Goal: Task Accomplishment & Management: Use online tool/utility

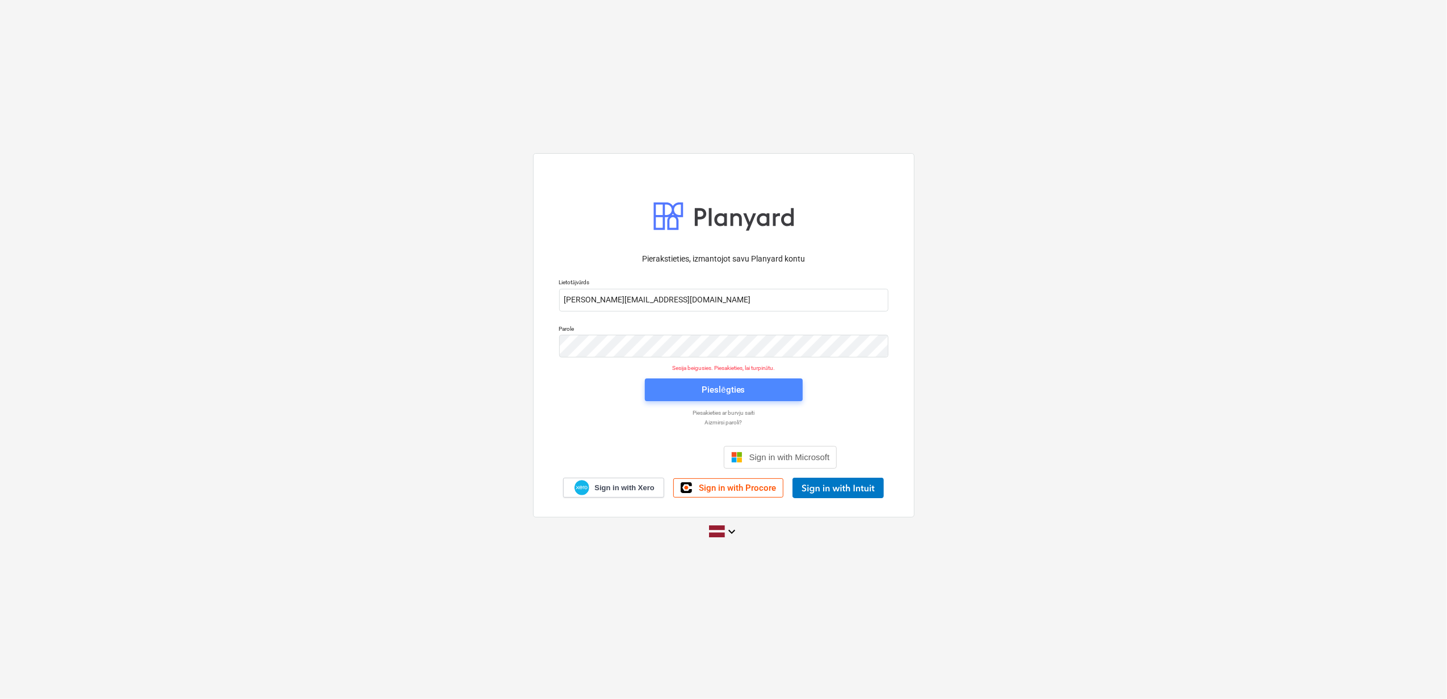
click at [716, 392] on div "Pieslēgties" at bounding box center [723, 390] width 43 height 15
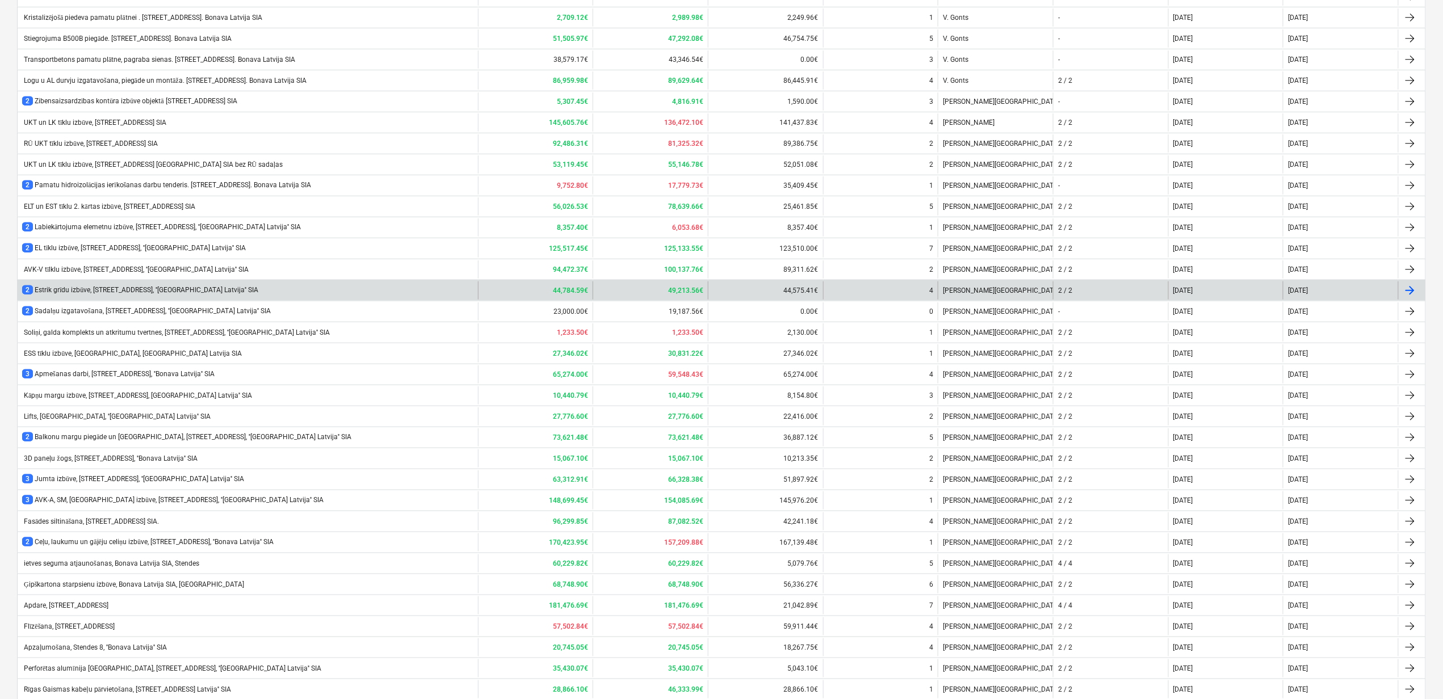
scroll to position [597, 0]
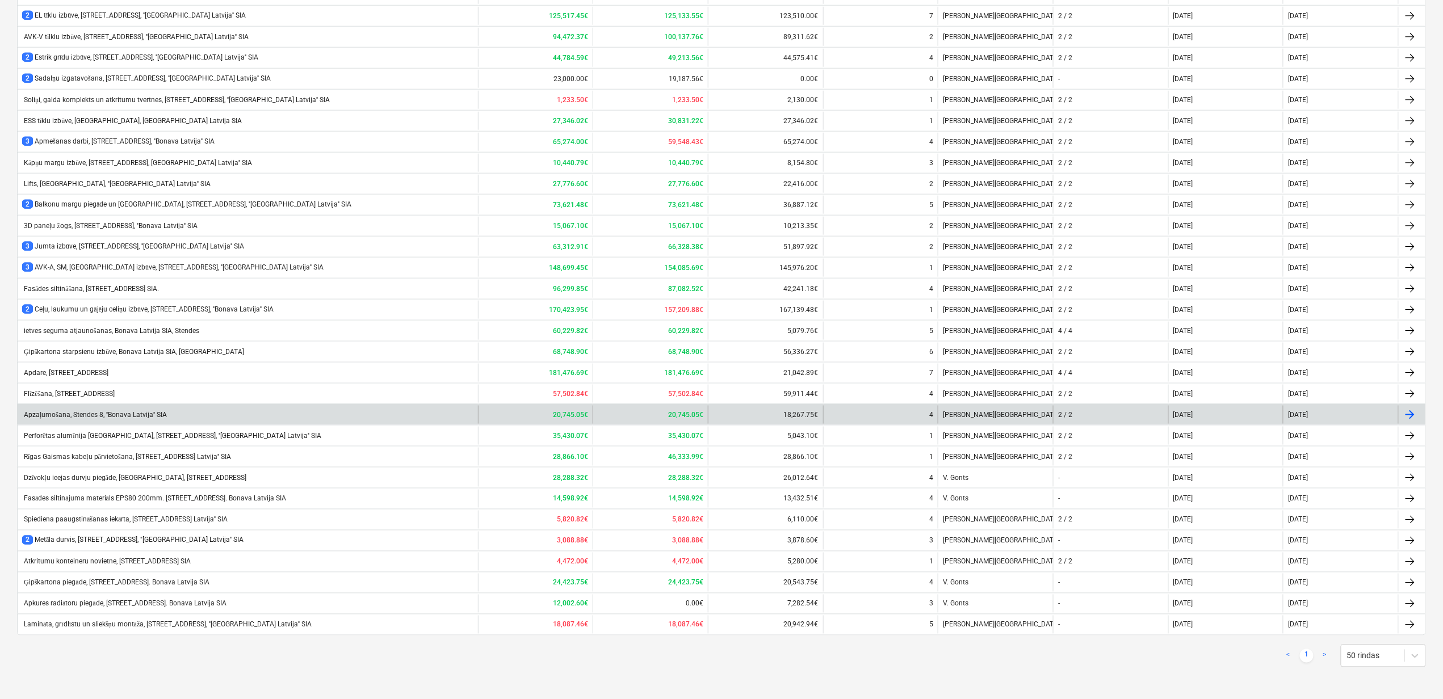
click at [57, 420] on div "Apzaļumošana, Stendes 8, ''Bonava Latvija'' SIA" at bounding box center [248, 415] width 460 height 18
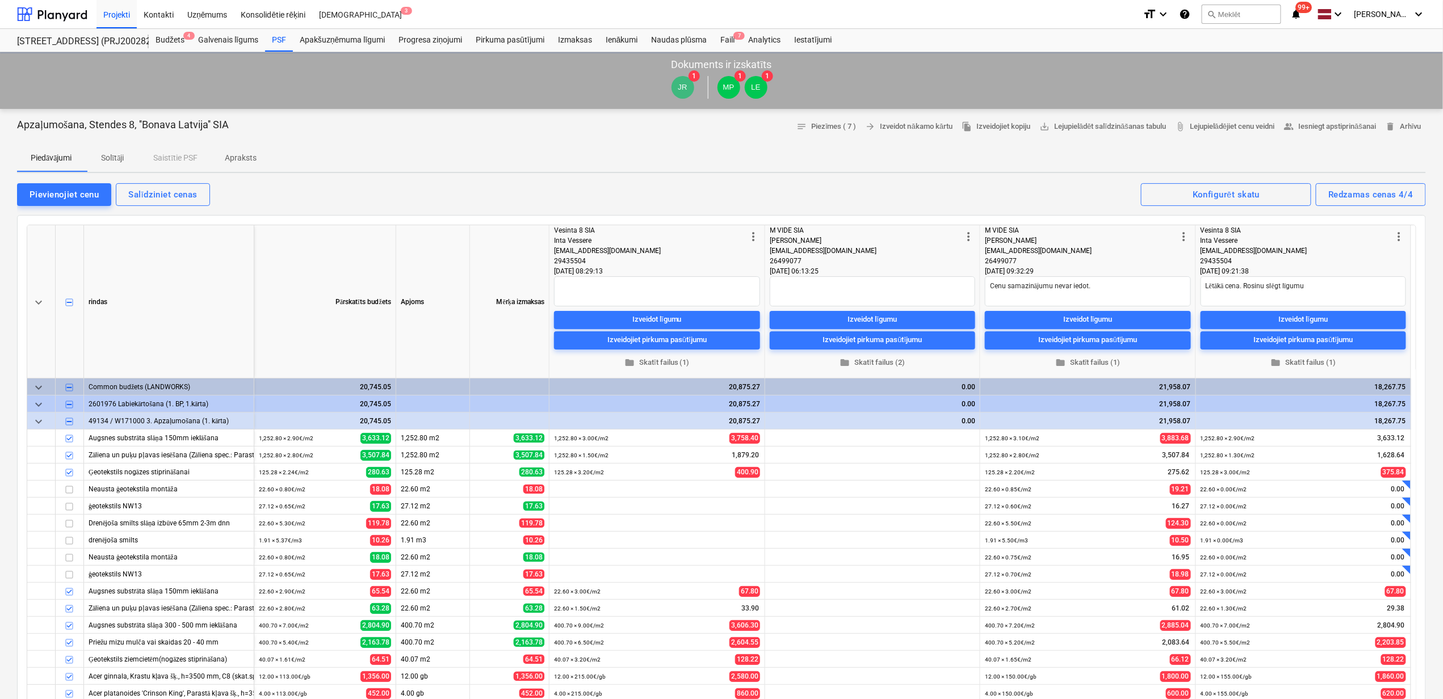
type textarea "x"
click at [729, 37] on div "Faili 7" at bounding box center [728, 40] width 28 height 23
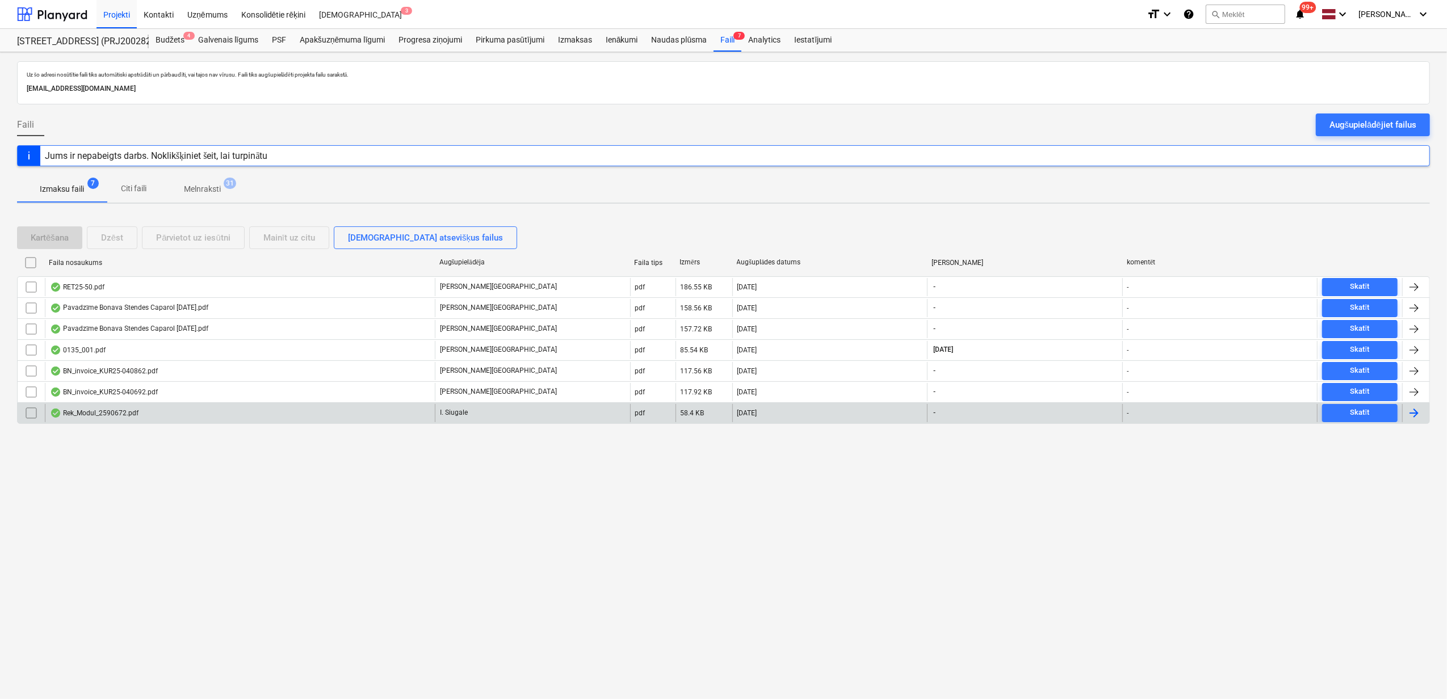
click at [232, 420] on div "Rek_Modul_2590672.pdf" at bounding box center [240, 413] width 390 height 18
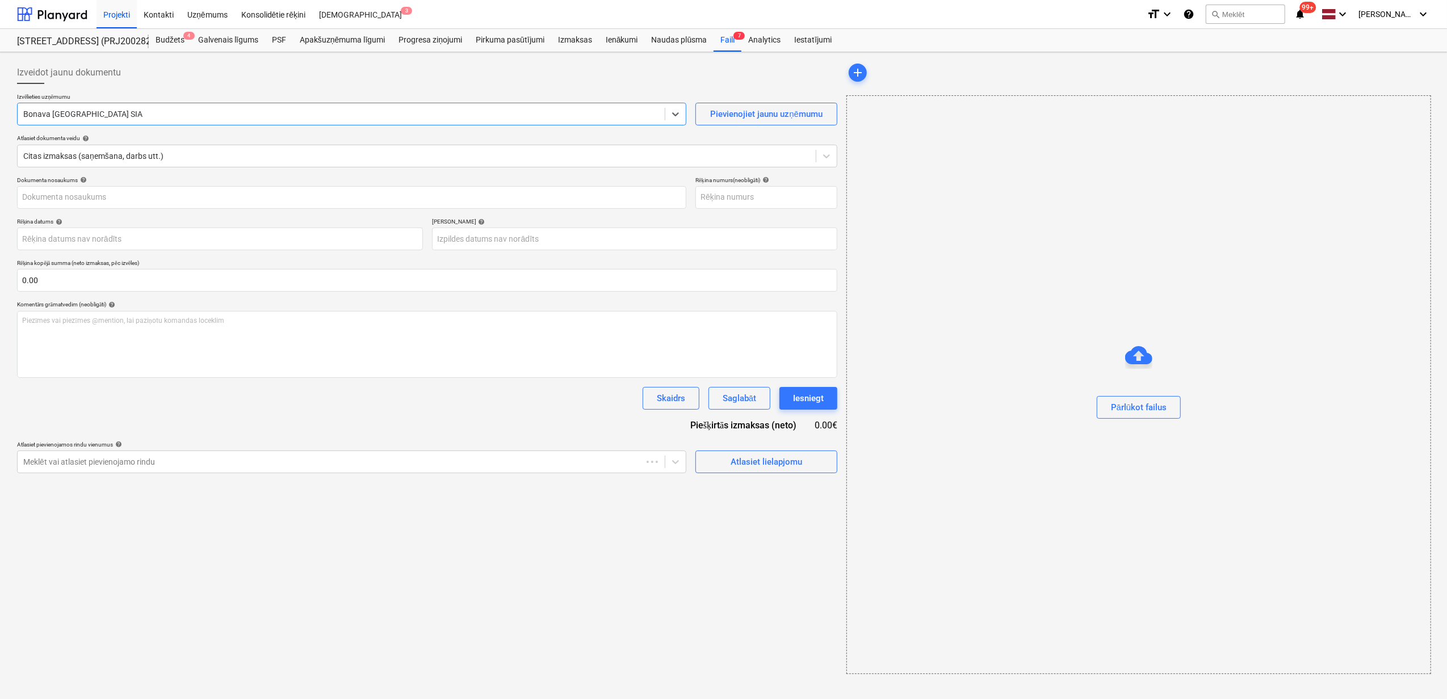
click at [137, 112] on div at bounding box center [341, 113] width 636 height 11
type input "2590672"
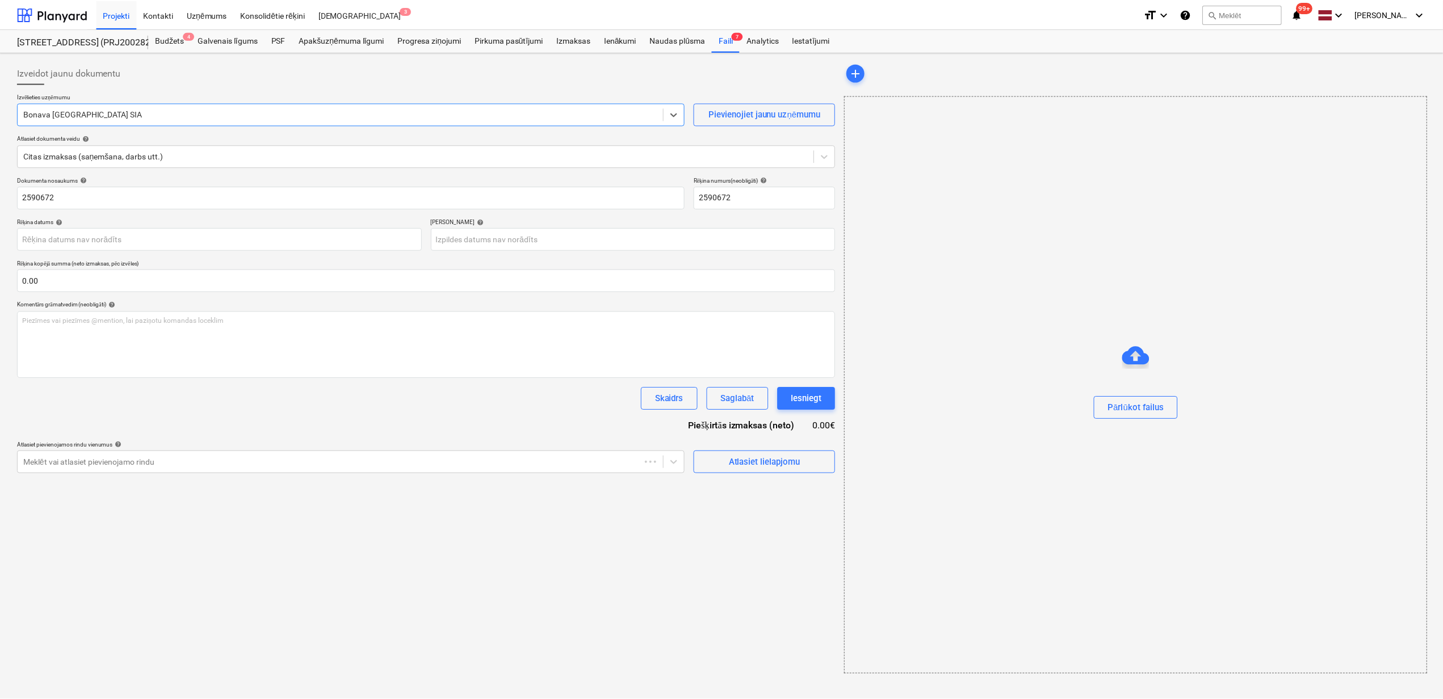
scroll to position [2146, 0]
type input "modu"
click at [1409, 123] on span "save_alt" at bounding box center [1406, 121] width 14 height 14
click at [107, 208] on input "2590672" at bounding box center [350, 197] width 667 height 23
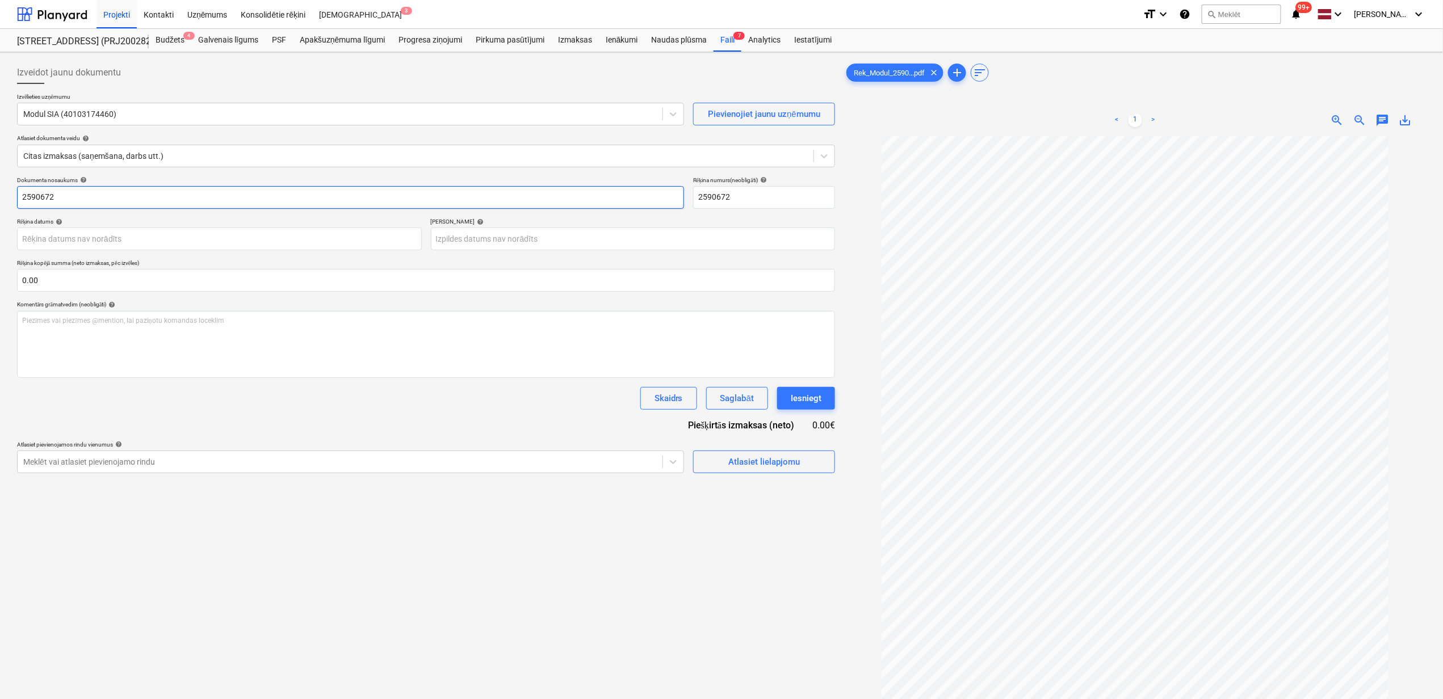
drag, startPoint x: -2, startPoint y: 199, endPoint x: -38, endPoint y: 198, distance: 36.3
click at [0, 198] on html "Projekti Kontakti Uzņēmums Konsolidētie rēķini Iesūtne 3 format_size keyboard_a…" at bounding box center [721, 349] width 1443 height 699
paste input "Rek_Modul_"
type input "Rek_Modul_2590672"
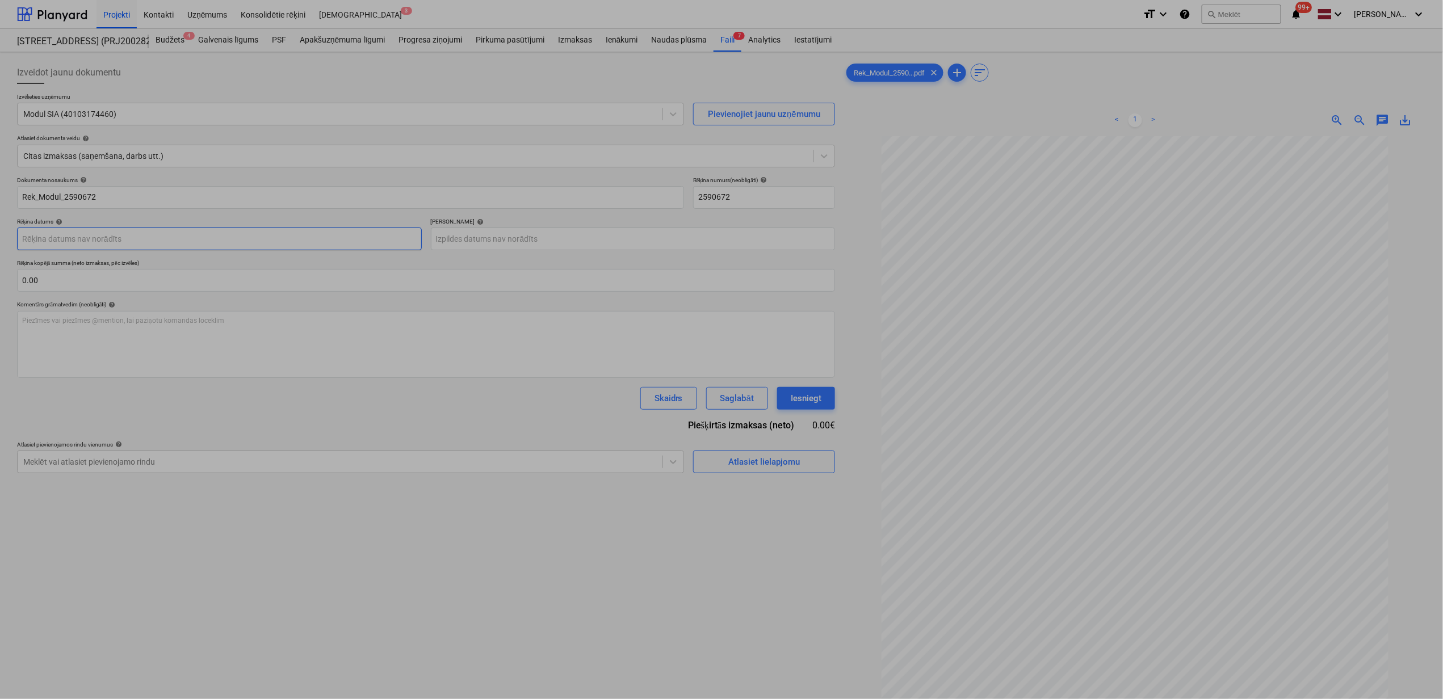
click at [226, 241] on body "Projekti Kontakti Uzņēmums Konsolidētie rēķini Iesūtne 3 format_size keyboard_a…" at bounding box center [721, 349] width 1443 height 699
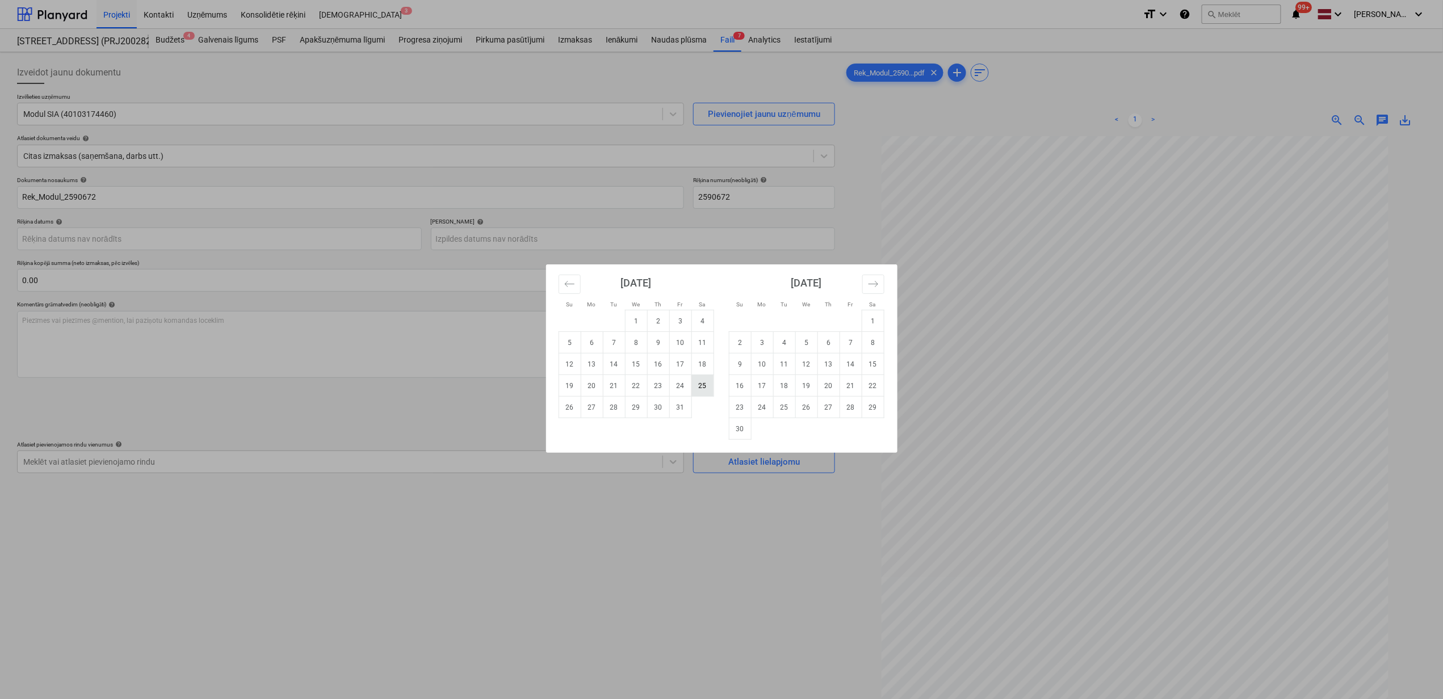
click at [698, 385] on td "25" at bounding box center [702, 386] width 22 height 22
type input "[DATE]"
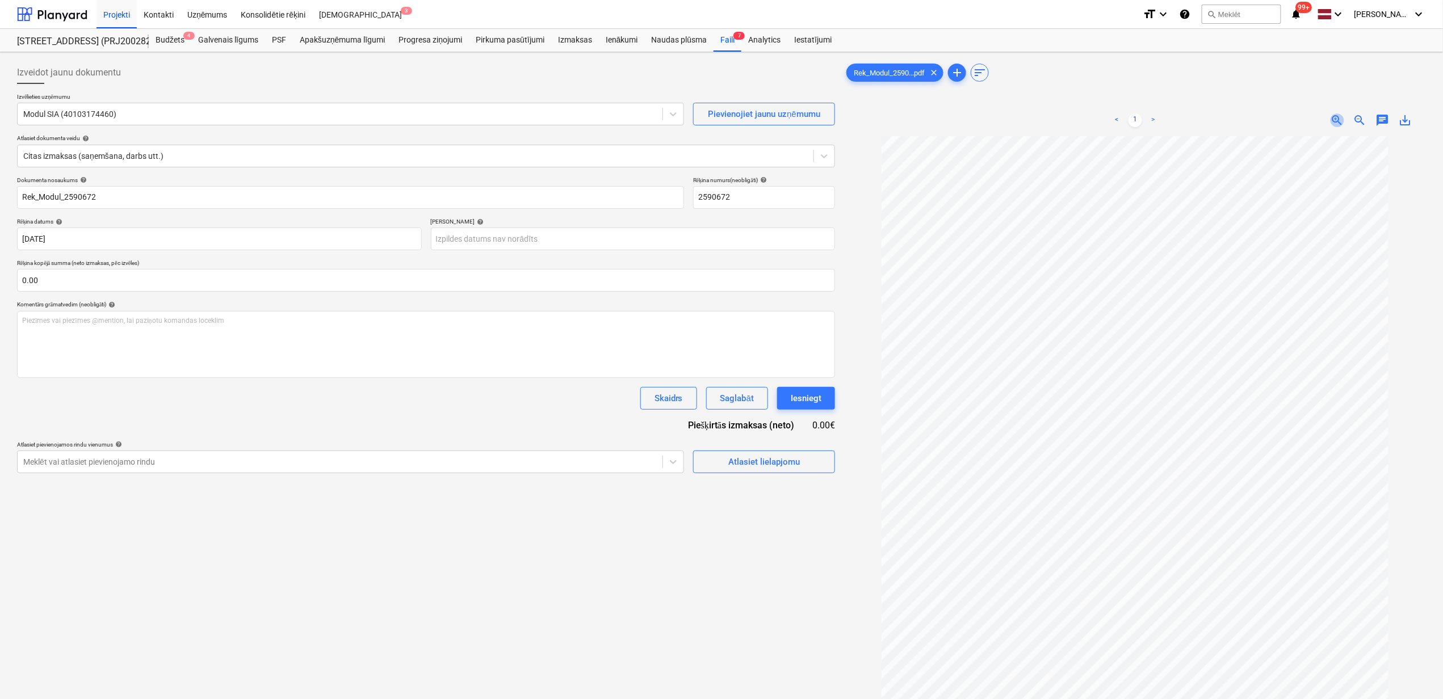
click at [1335, 116] on span "zoom_in" at bounding box center [1338, 121] width 14 height 14
click at [473, 252] on div "Dokumenta nosaukums help Rek_Modul_2590672 Rēķina numurs (neobligāti) help 2590…" at bounding box center [426, 325] width 818 height 297
click at [473, 248] on body "Projekti Kontakti Uzņēmums Konsolidētie rēķini Iesūtne 3 format_size keyboard_a…" at bounding box center [721, 349] width 1443 height 699
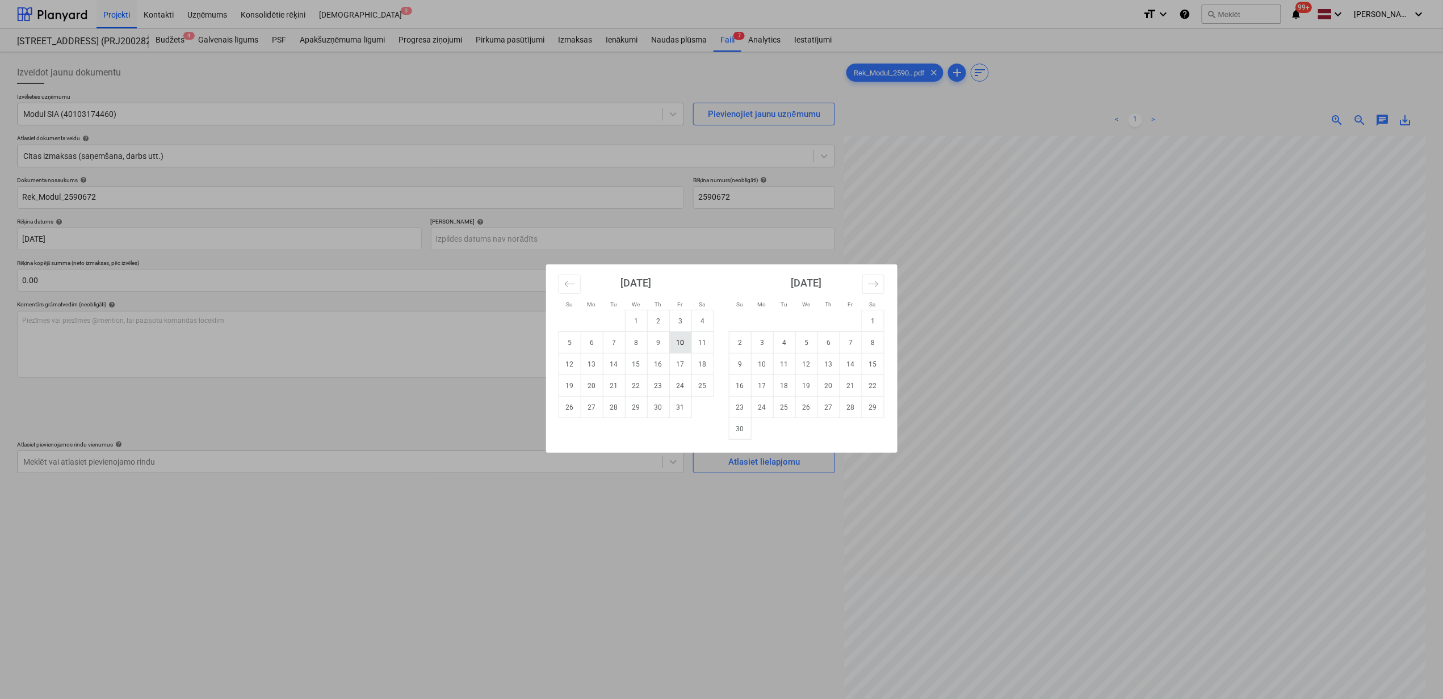
click at [676, 343] on td "10" at bounding box center [680, 343] width 22 height 22
type input "[DATE]"
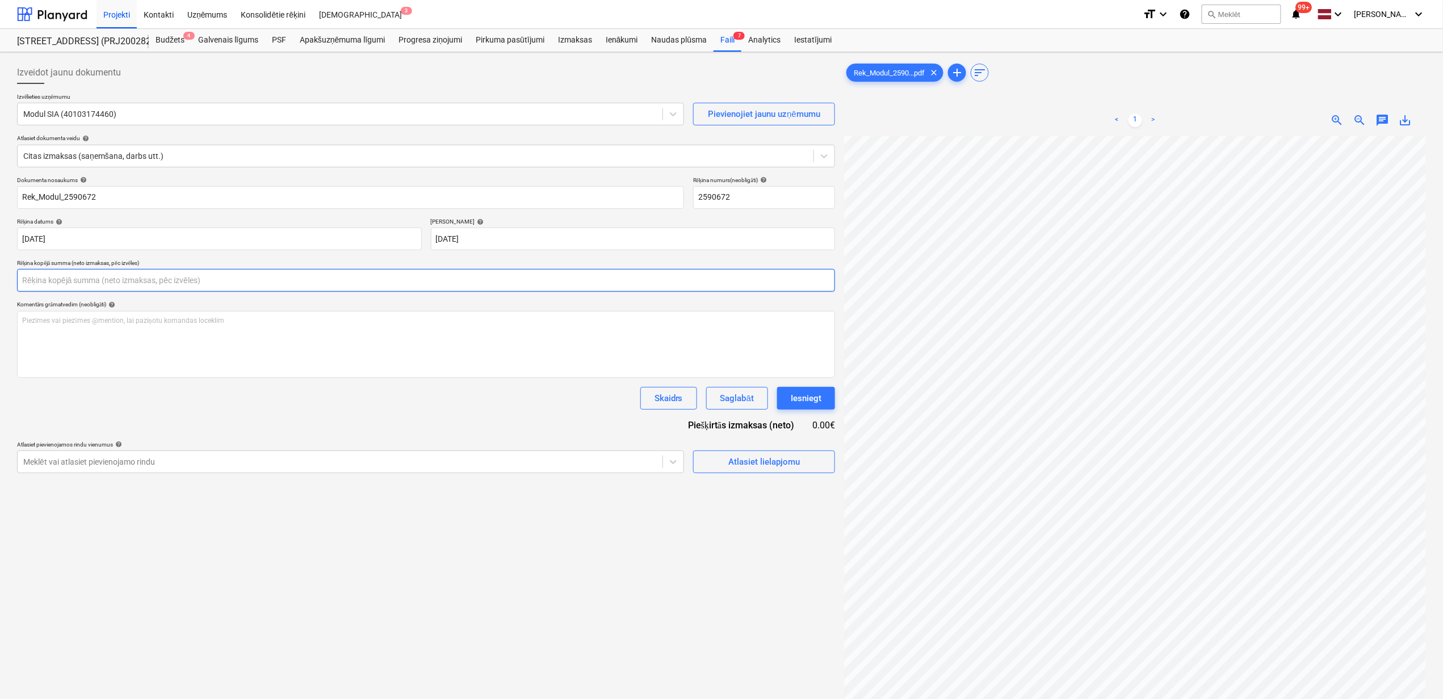
click at [62, 275] on input "text" at bounding box center [426, 280] width 818 height 23
type input "0.00"
click at [878, 128] on div "< 1 > zoom_in zoom_out chat 0 save_alt" at bounding box center [1135, 453] width 582 height 699
click at [82, 284] on input "text" at bounding box center [426, 280] width 818 height 23
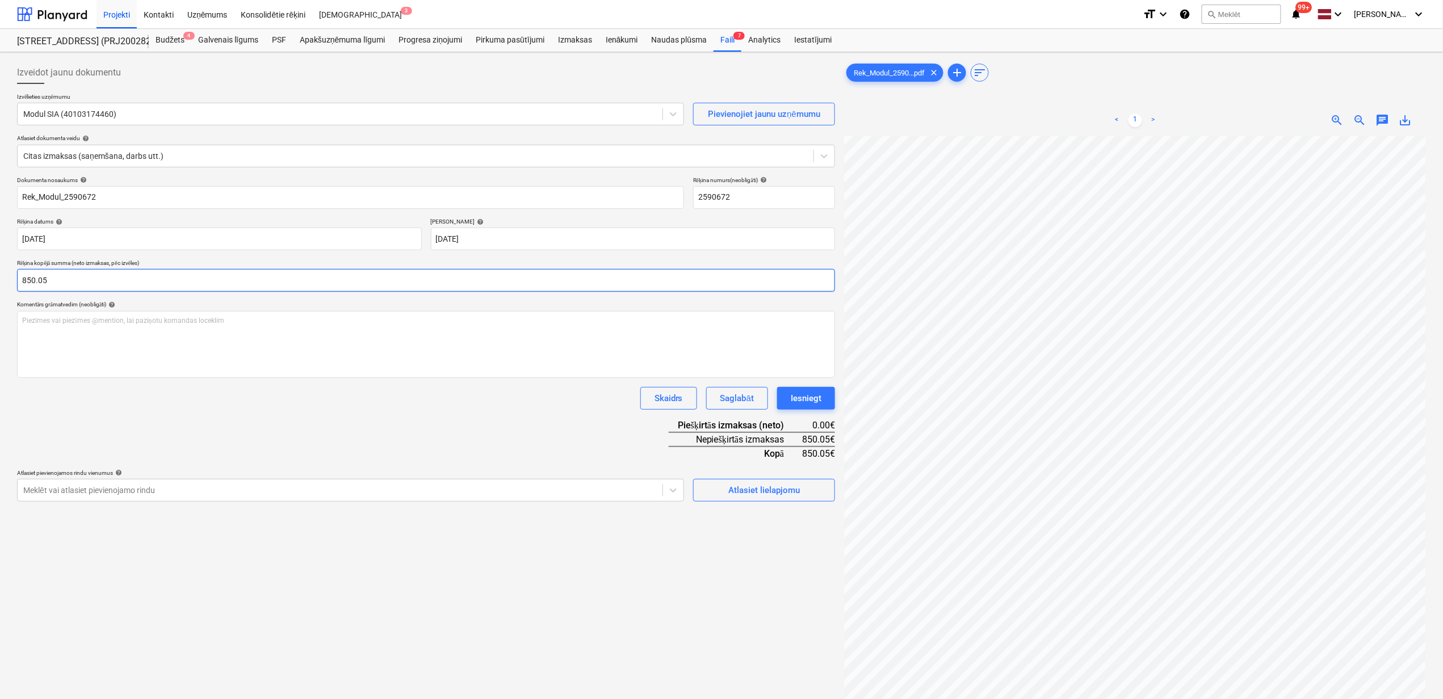
type input "850.05"
click at [666, 597] on div "Izveidot jaunu dokumentu Izvēlieties uzņēmumu Modul SIA (40103174460) Pievienoj…" at bounding box center [425, 433] width 827 height 752
click at [763, 495] on div "Atlasiet lielapjomu" at bounding box center [764, 490] width 72 height 15
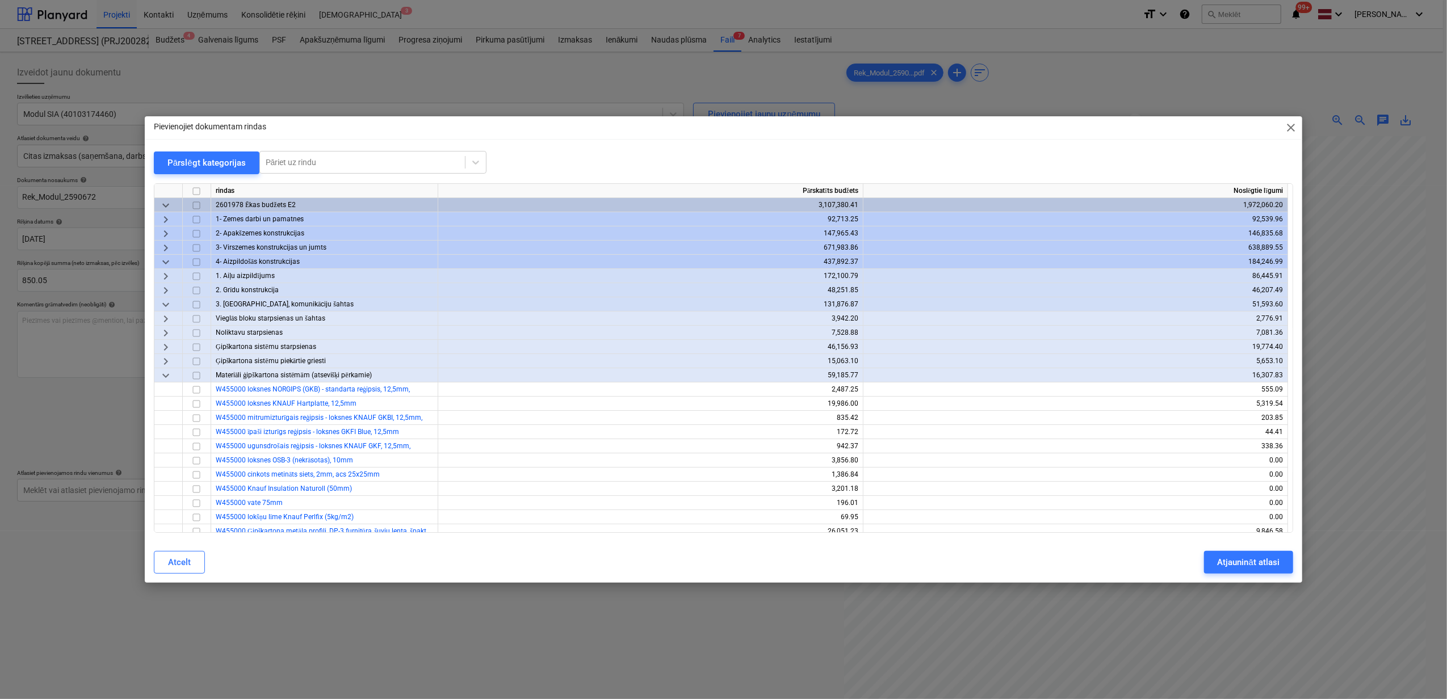
click at [169, 260] on span "keyboard_arrow_down" at bounding box center [166, 262] width 14 height 14
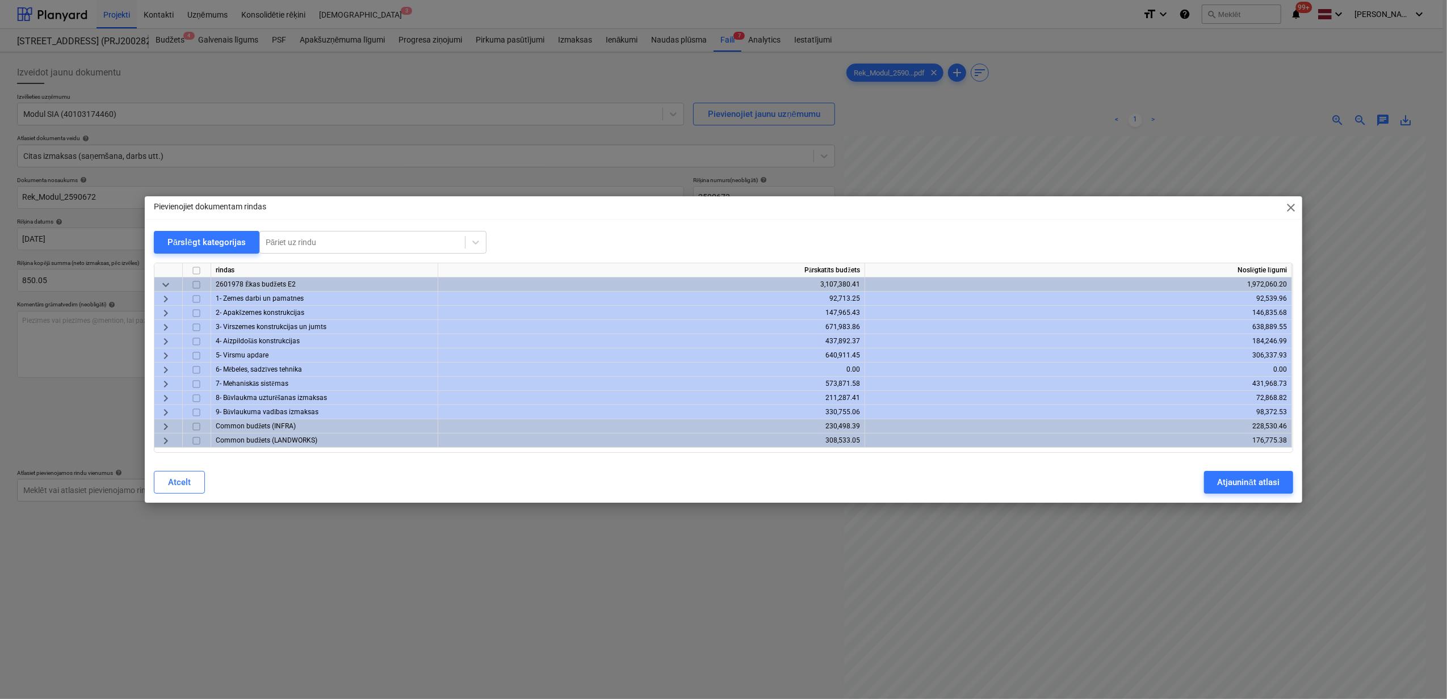
click at [164, 400] on span "keyboard_arrow_right" at bounding box center [166, 399] width 14 height 14
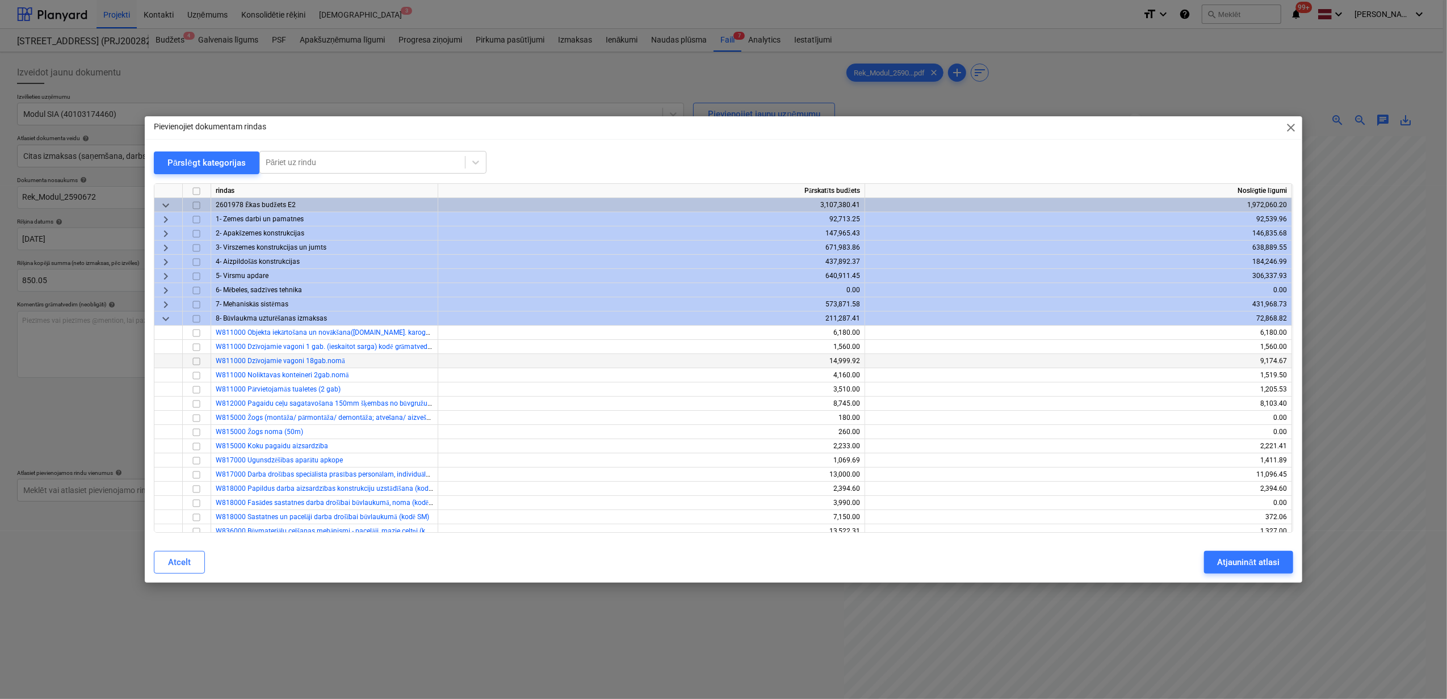
click at [196, 362] on input "checkbox" at bounding box center [197, 362] width 14 height 14
click at [196, 377] on input "checkbox" at bounding box center [197, 376] width 14 height 14
click at [1238, 563] on div "Atjaunināt atlasi" at bounding box center [1249, 562] width 62 height 15
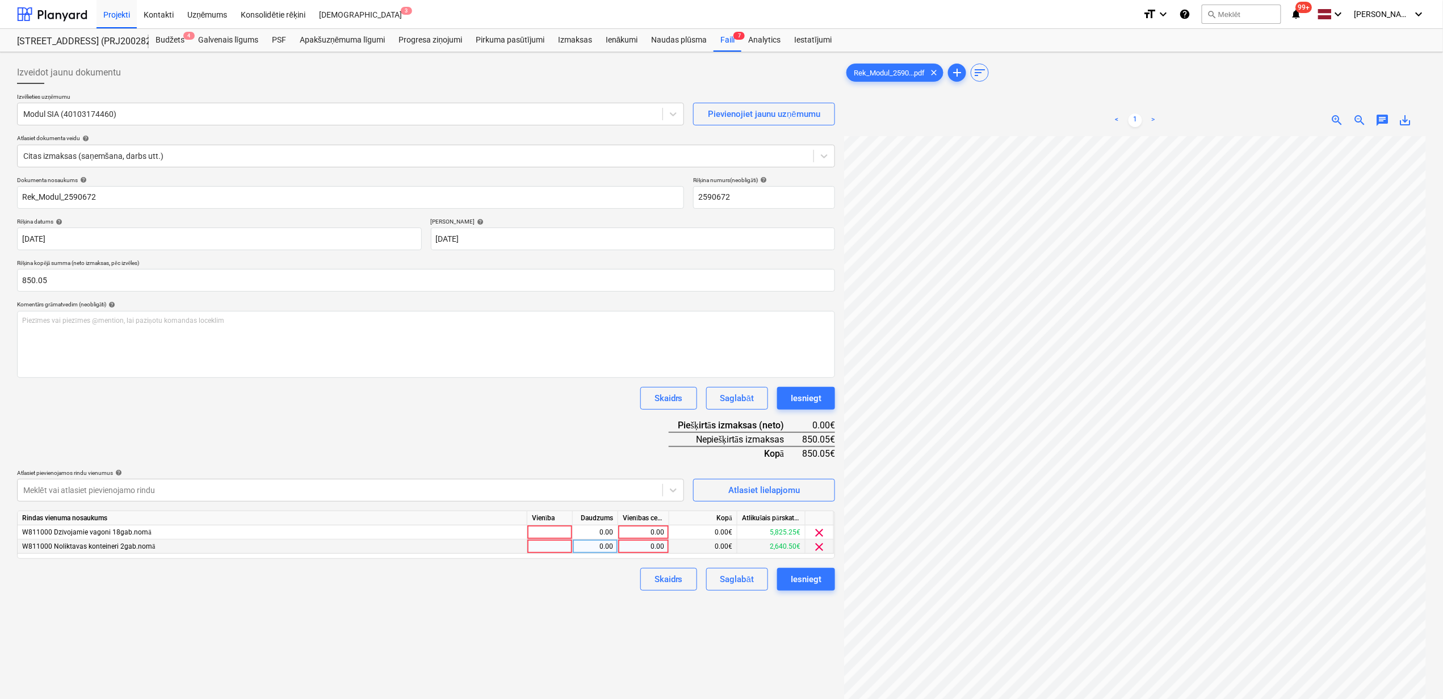
click at [647, 548] on div "0.00" at bounding box center [643, 547] width 41 height 14
type input "150"
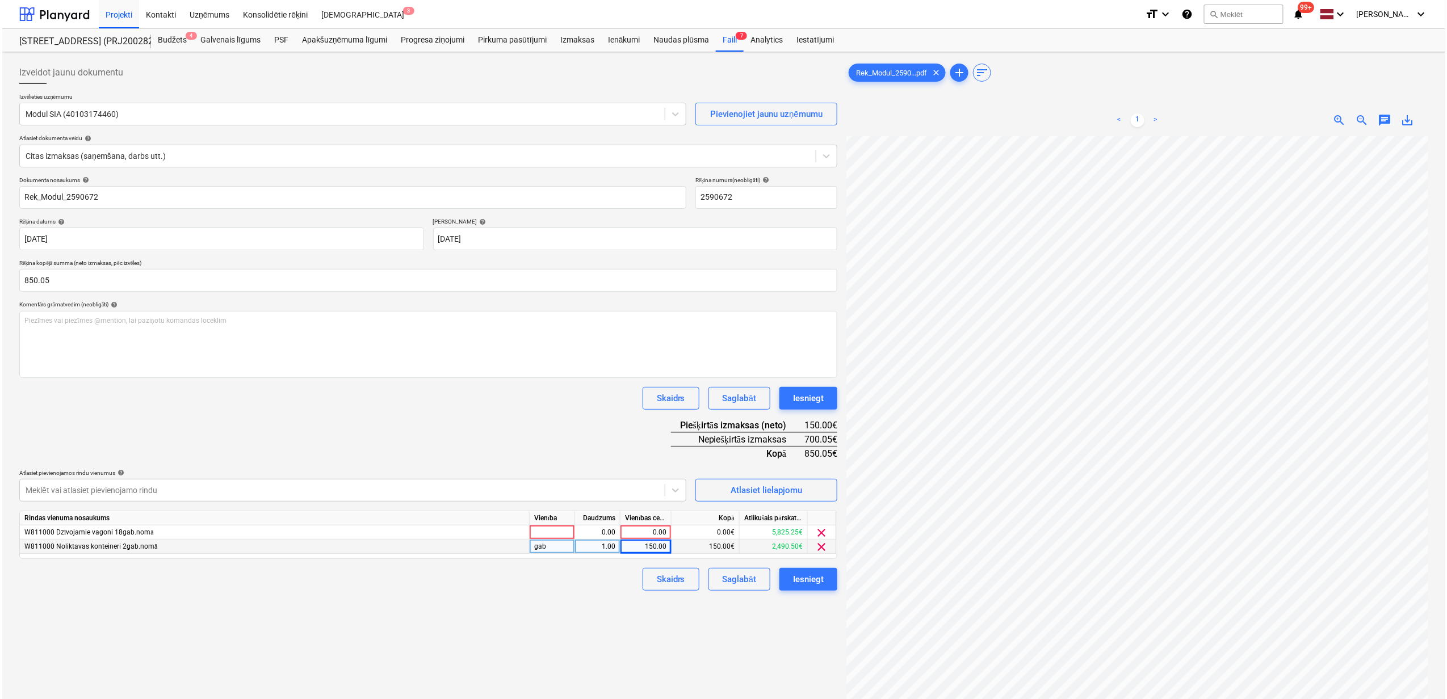
scroll to position [268, 100]
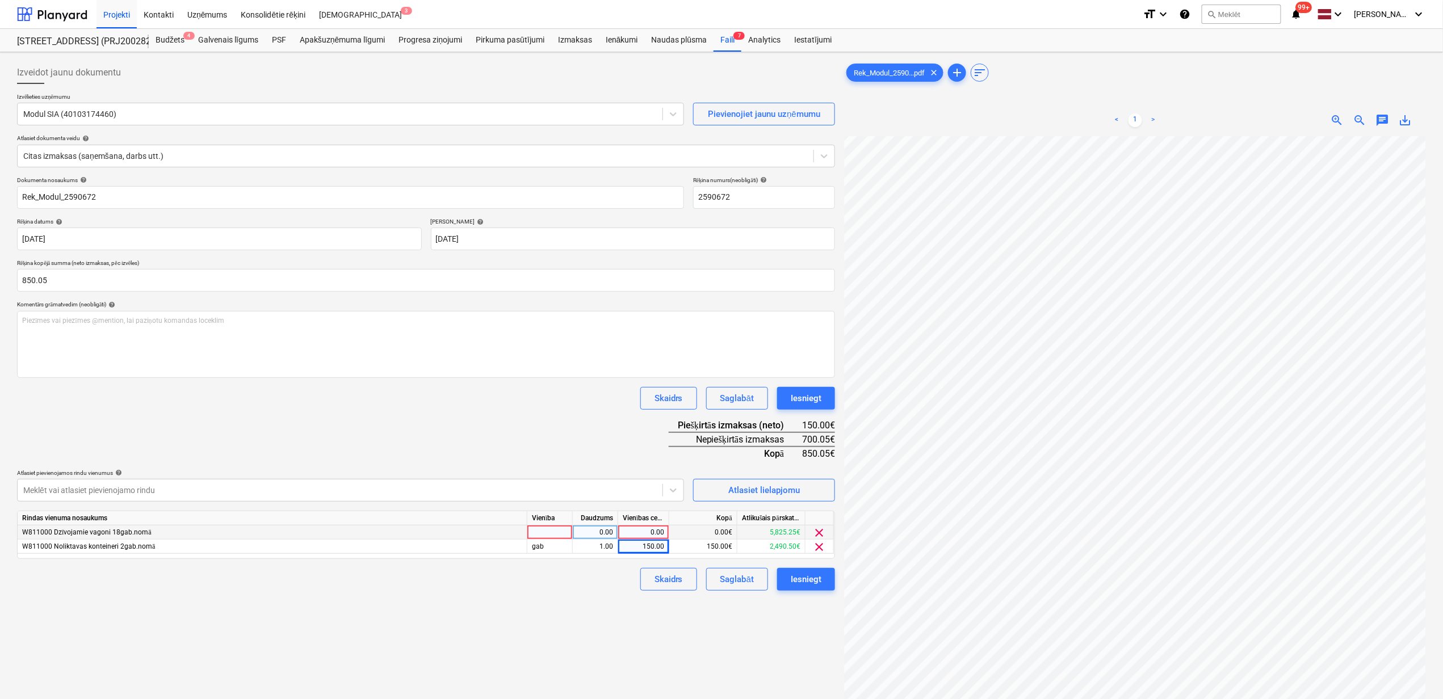
click at [643, 534] on div "0.00" at bounding box center [643, 533] width 41 height 14
type input "700.05"
click at [716, 638] on div "Izveidot jaunu dokumentu Izvēlieties uzņēmumu Modul SIA (40103174460) Pievienoj…" at bounding box center [425, 433] width 827 height 752
click at [807, 578] on div "Iesniegt" at bounding box center [806, 579] width 31 height 15
